Goal: Task Accomplishment & Management: Use online tool/utility

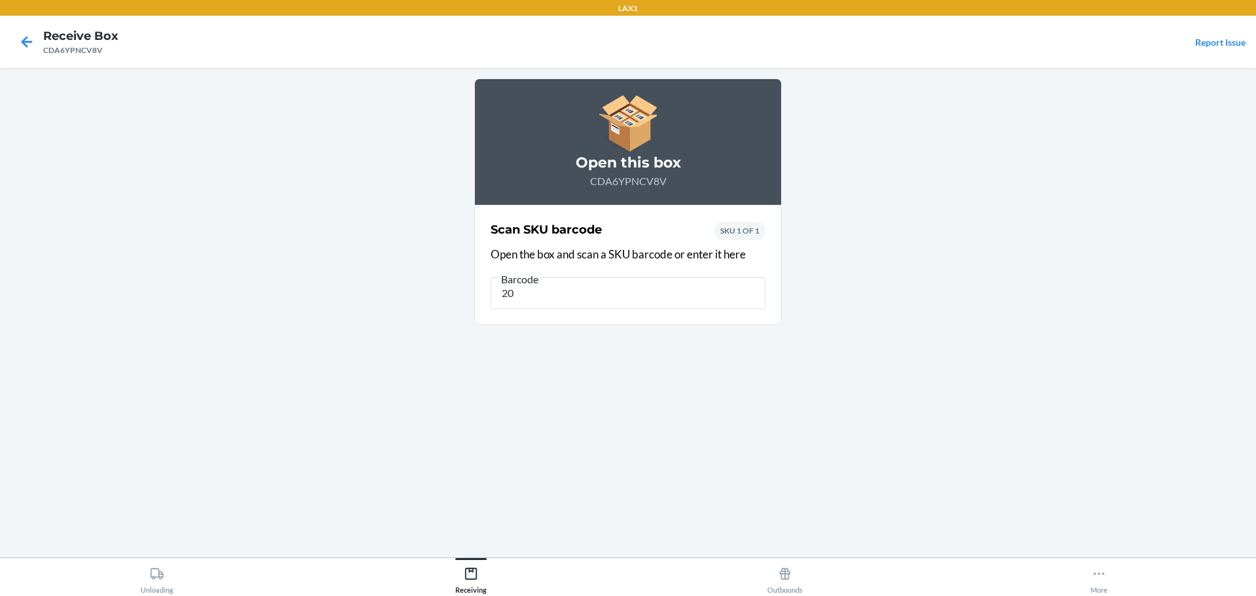
type input "200"
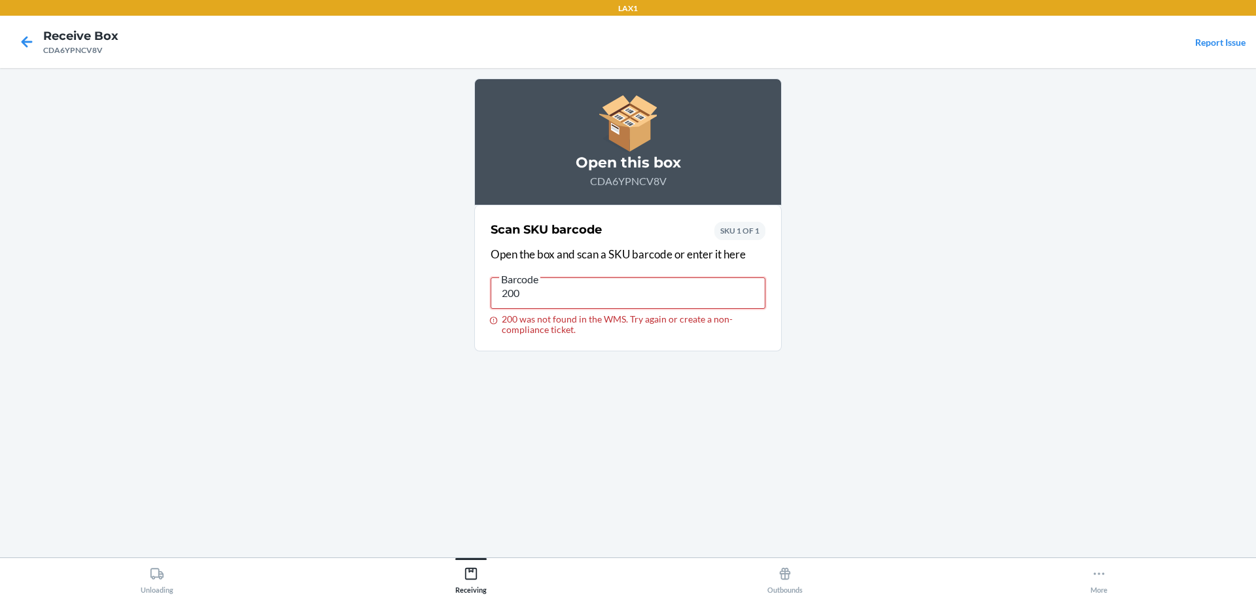
click at [540, 303] on input "200" at bounding box center [627, 292] width 275 height 31
click at [551, 297] on input "200" at bounding box center [627, 292] width 275 height 31
type input "2"
type input "DL2U28WAFD4"
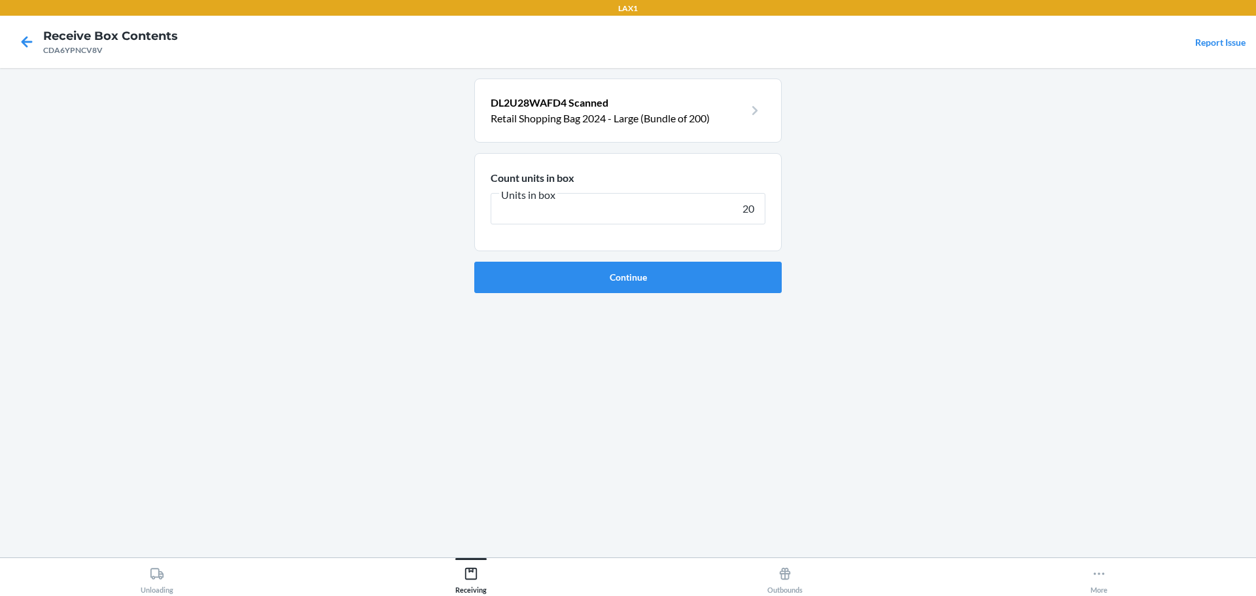
type input "200"
click button "Continue" at bounding box center [627, 277] width 307 height 31
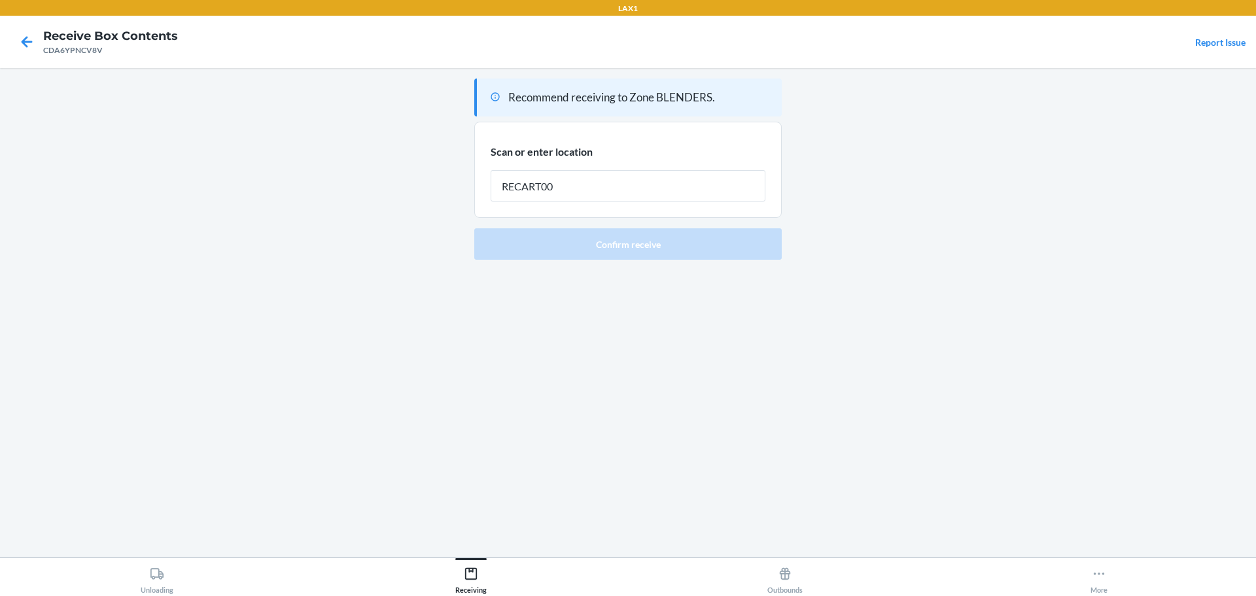
type input "RECART003"
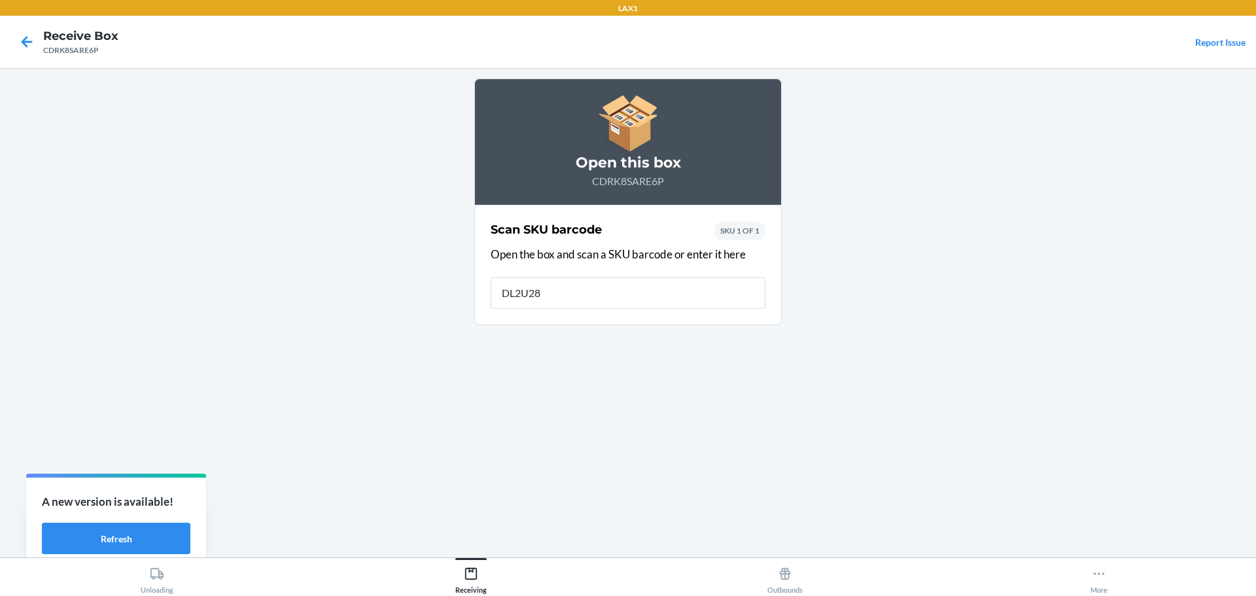
type input "DL2U28W"
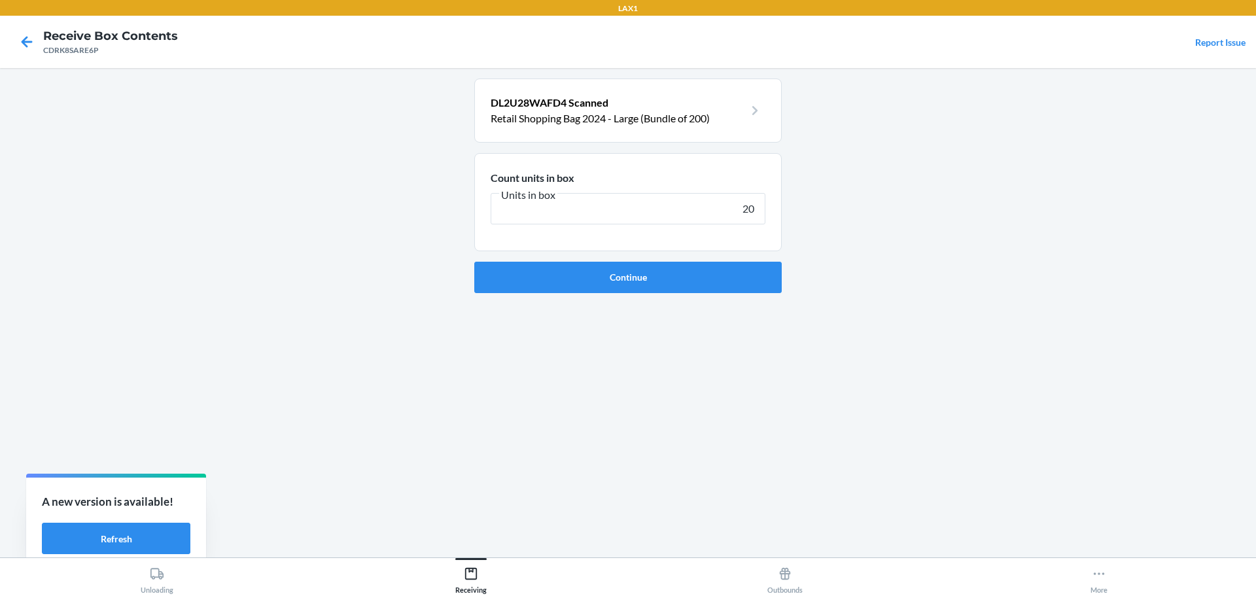
type input "200"
click button "Continue" at bounding box center [627, 277] width 307 height 31
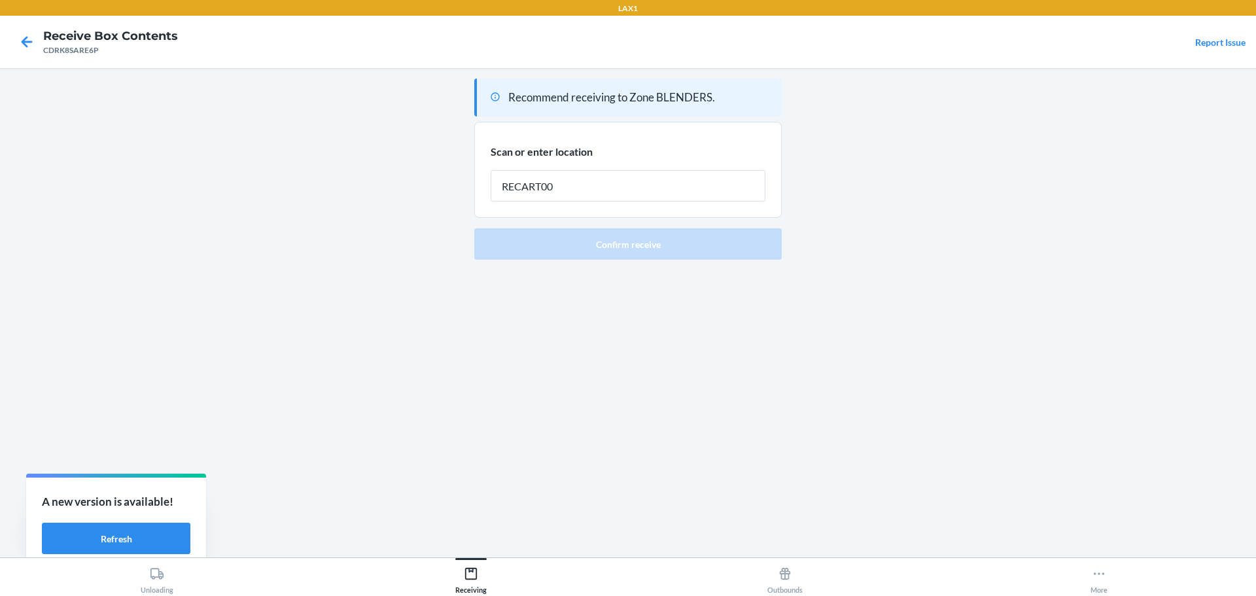
type input "RECART003"
